Goal: Navigation & Orientation: Find specific page/section

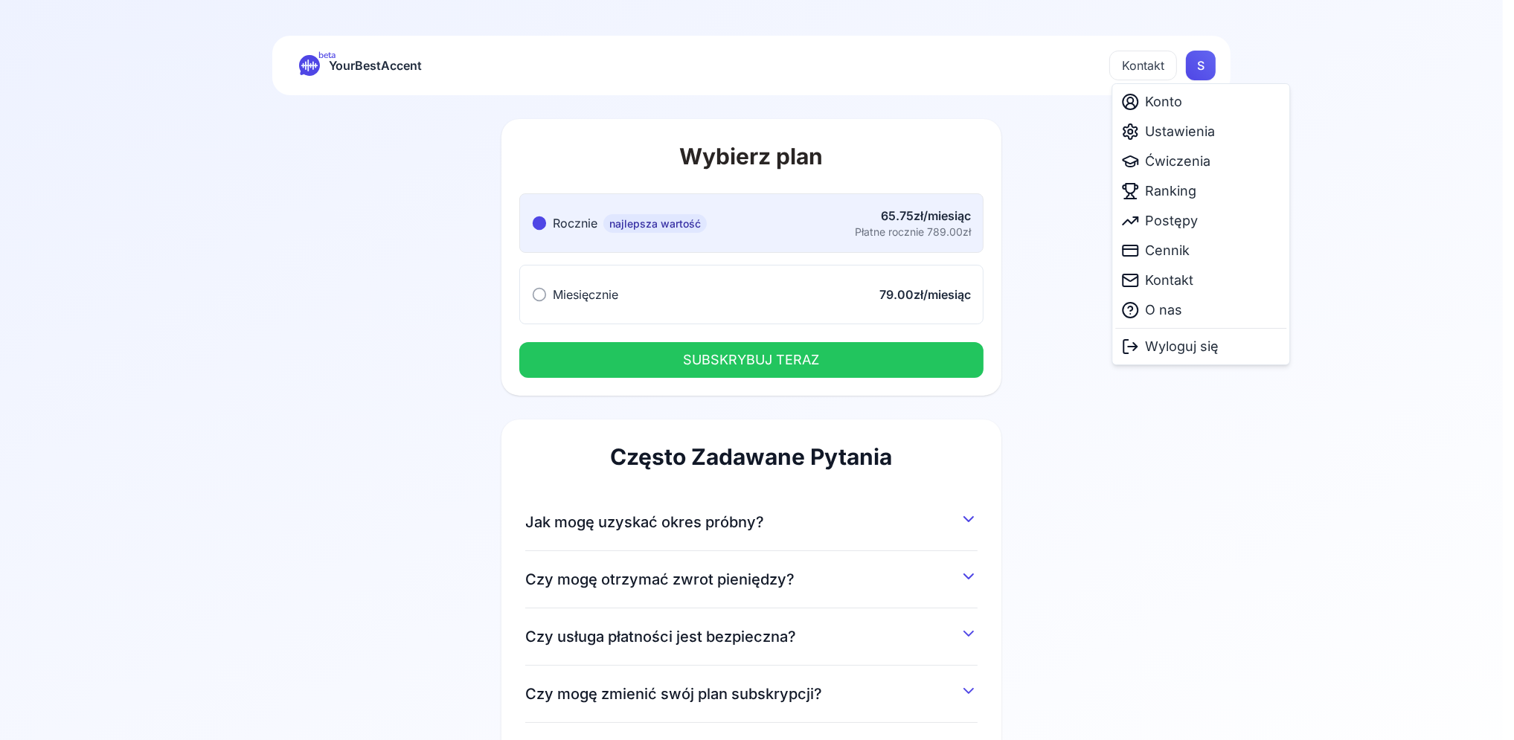
click at [1206, 63] on html "beta YourBestAccent Kontakt S Wybierz plan Rocznie najlepsza wartość Rocznie na…" at bounding box center [757, 370] width 1514 height 740
click at [1185, 108] on div "Konto" at bounding box center [1200, 102] width 171 height 30
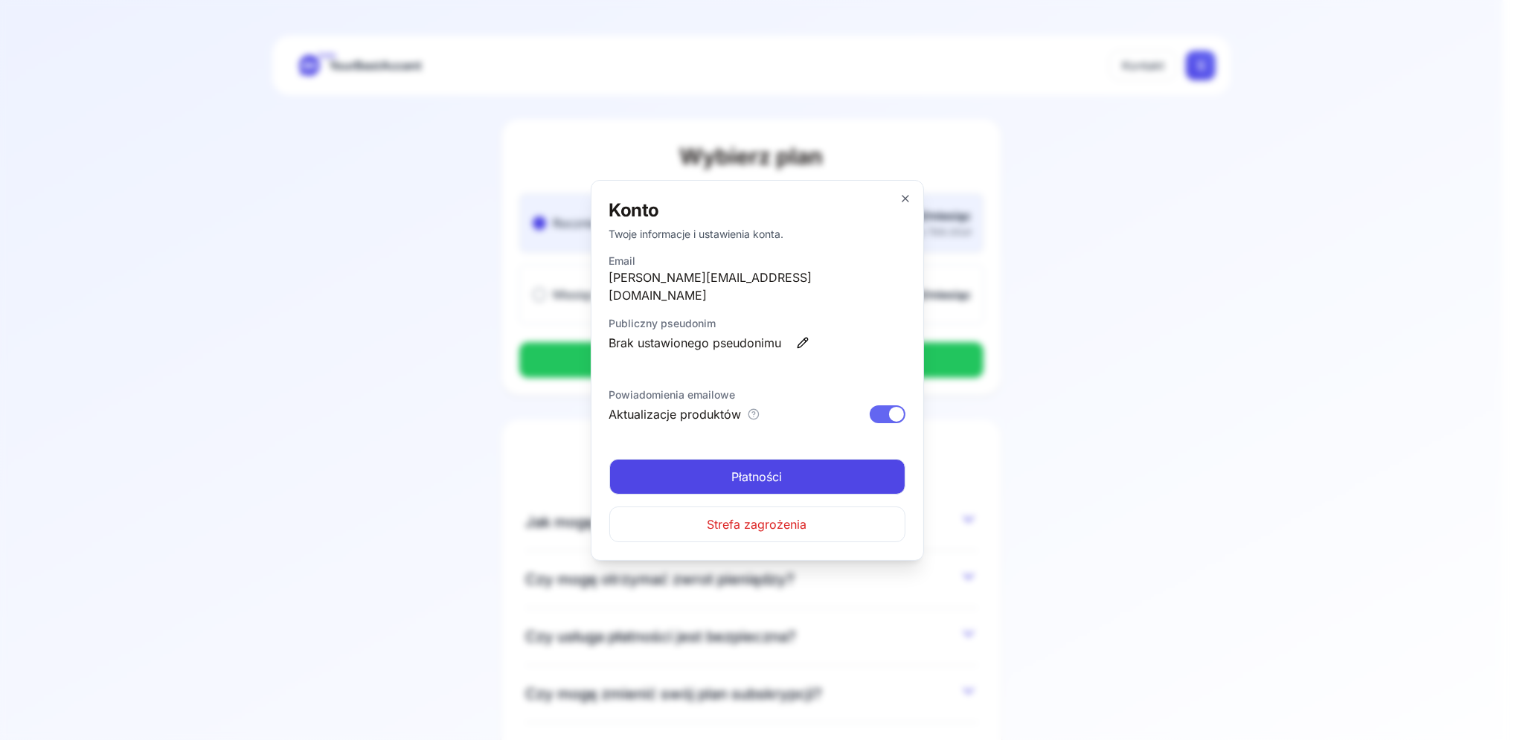
click at [765, 469] on span "Płatności" at bounding box center [757, 477] width 51 height 18
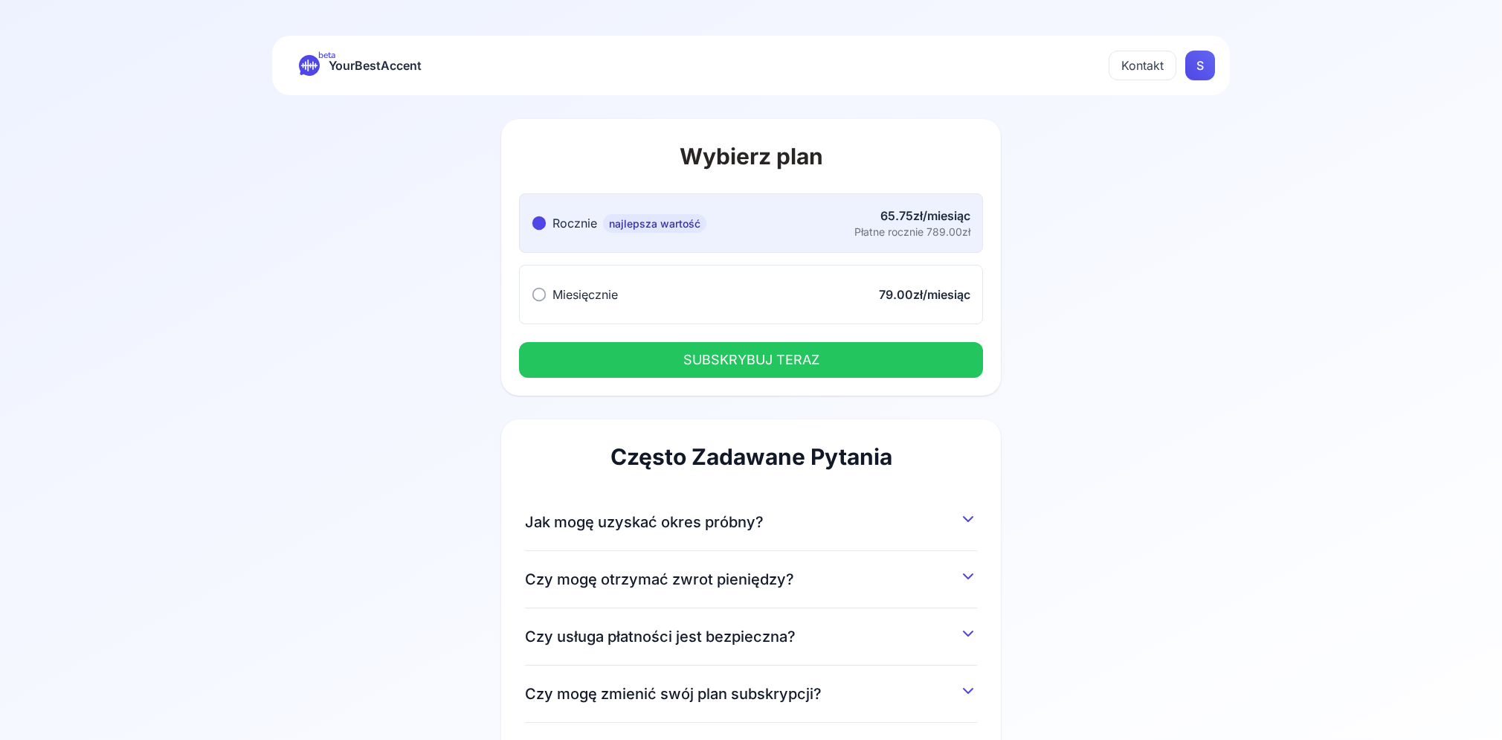
click at [367, 71] on span "YourBestAccent" at bounding box center [375, 65] width 93 height 21
